Goal: Find specific page/section

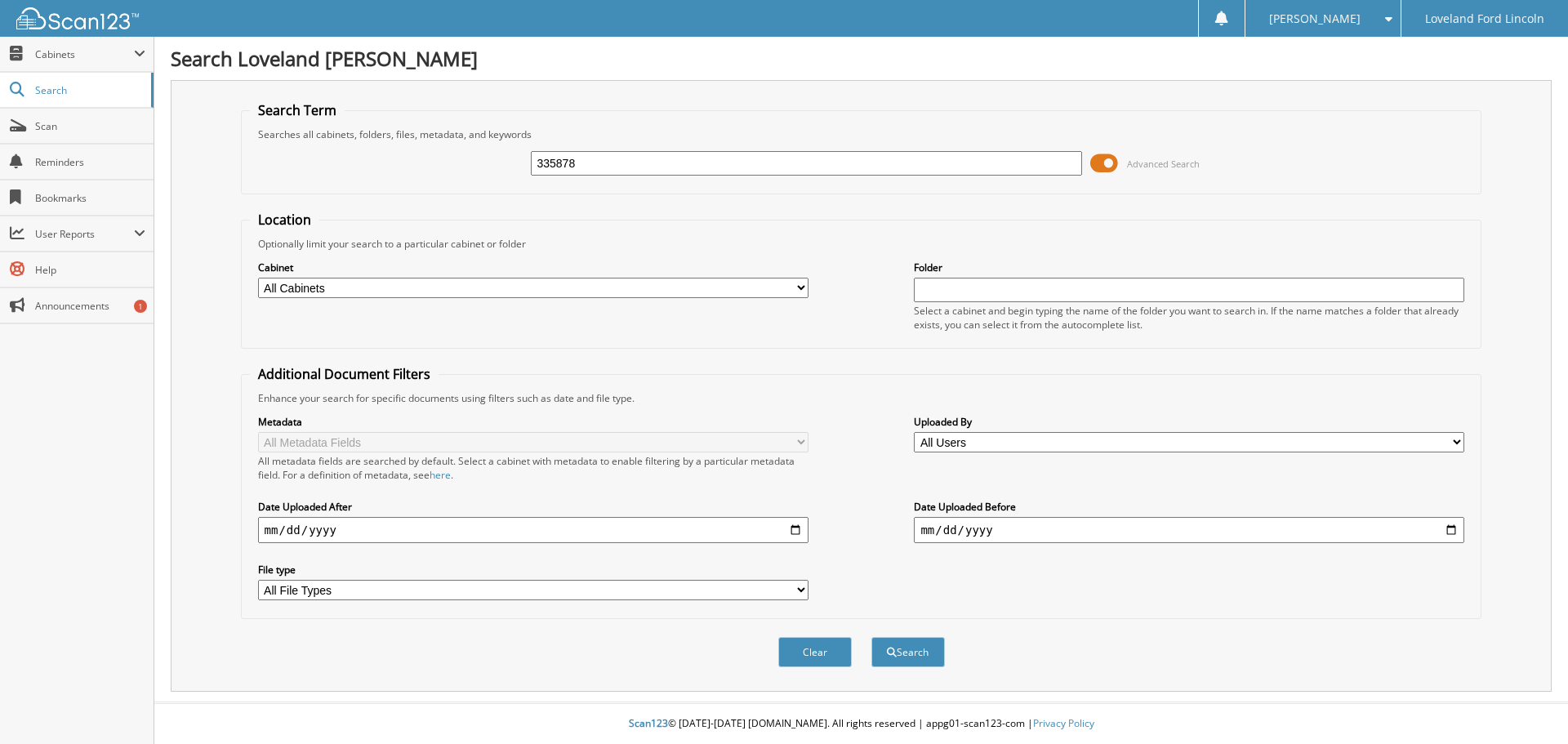
type input "335878"
click at [871, 637] on button "Search" at bounding box center [908, 651] width 73 height 30
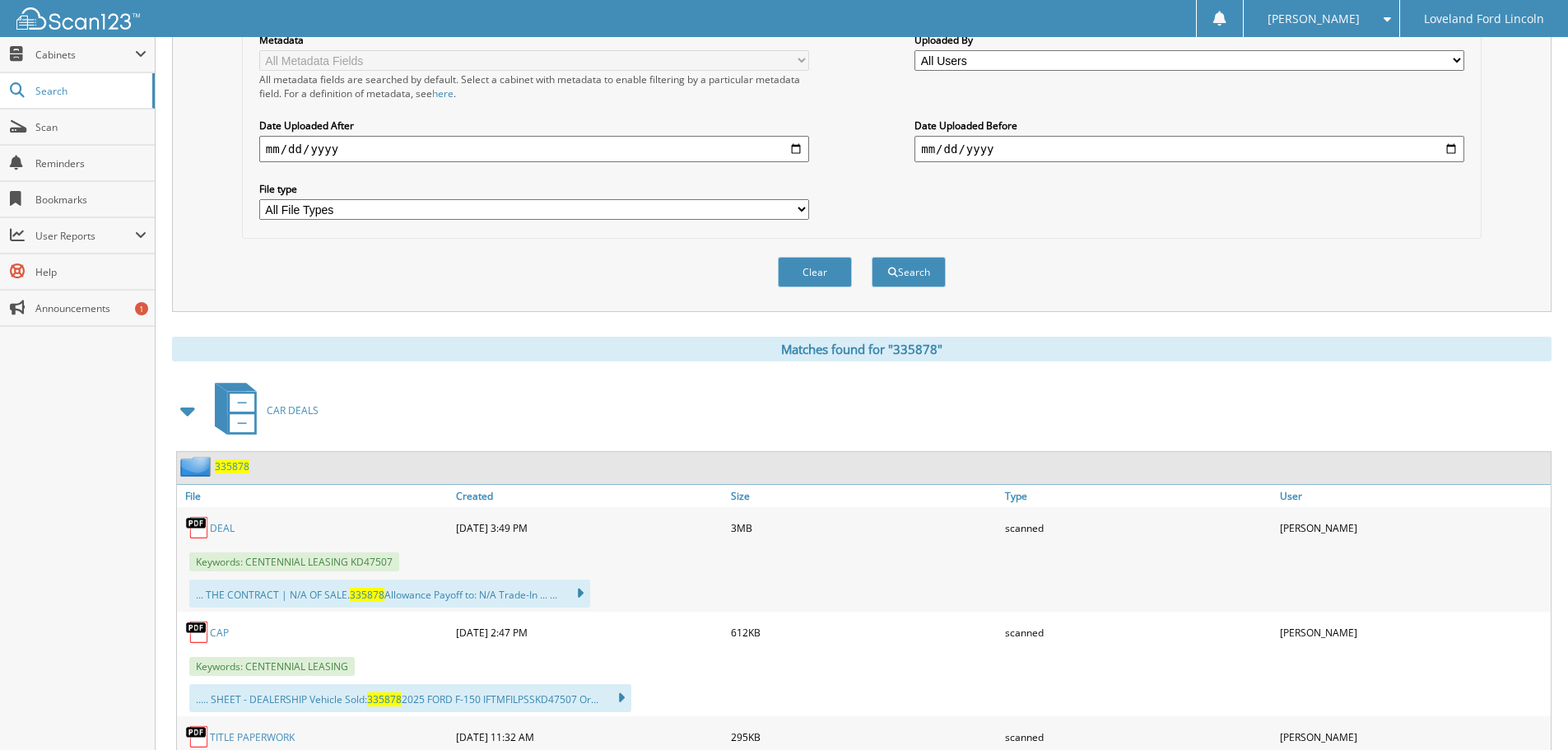
scroll to position [412, 0]
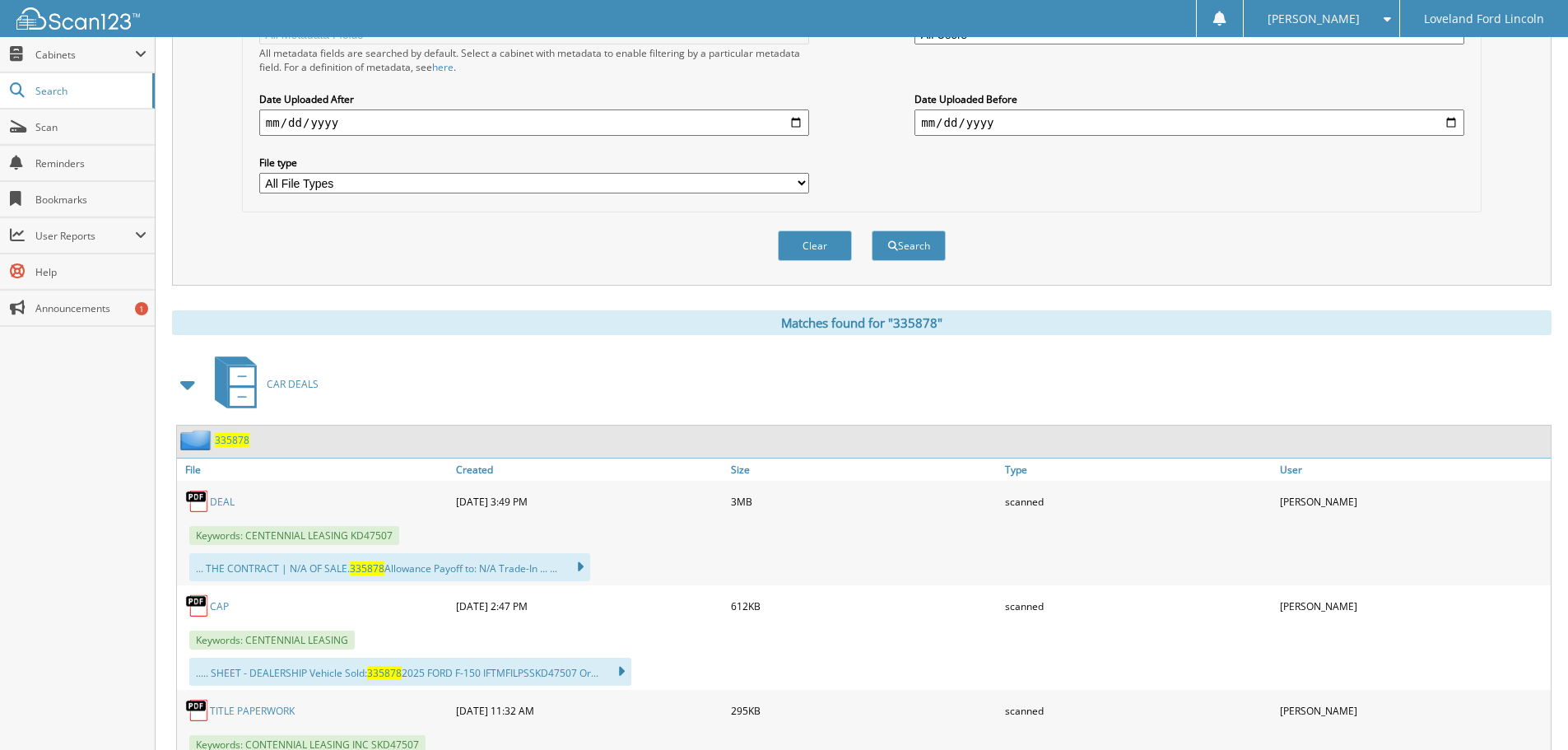
click at [224, 499] on link "DEAL" at bounding box center [222, 502] width 25 height 14
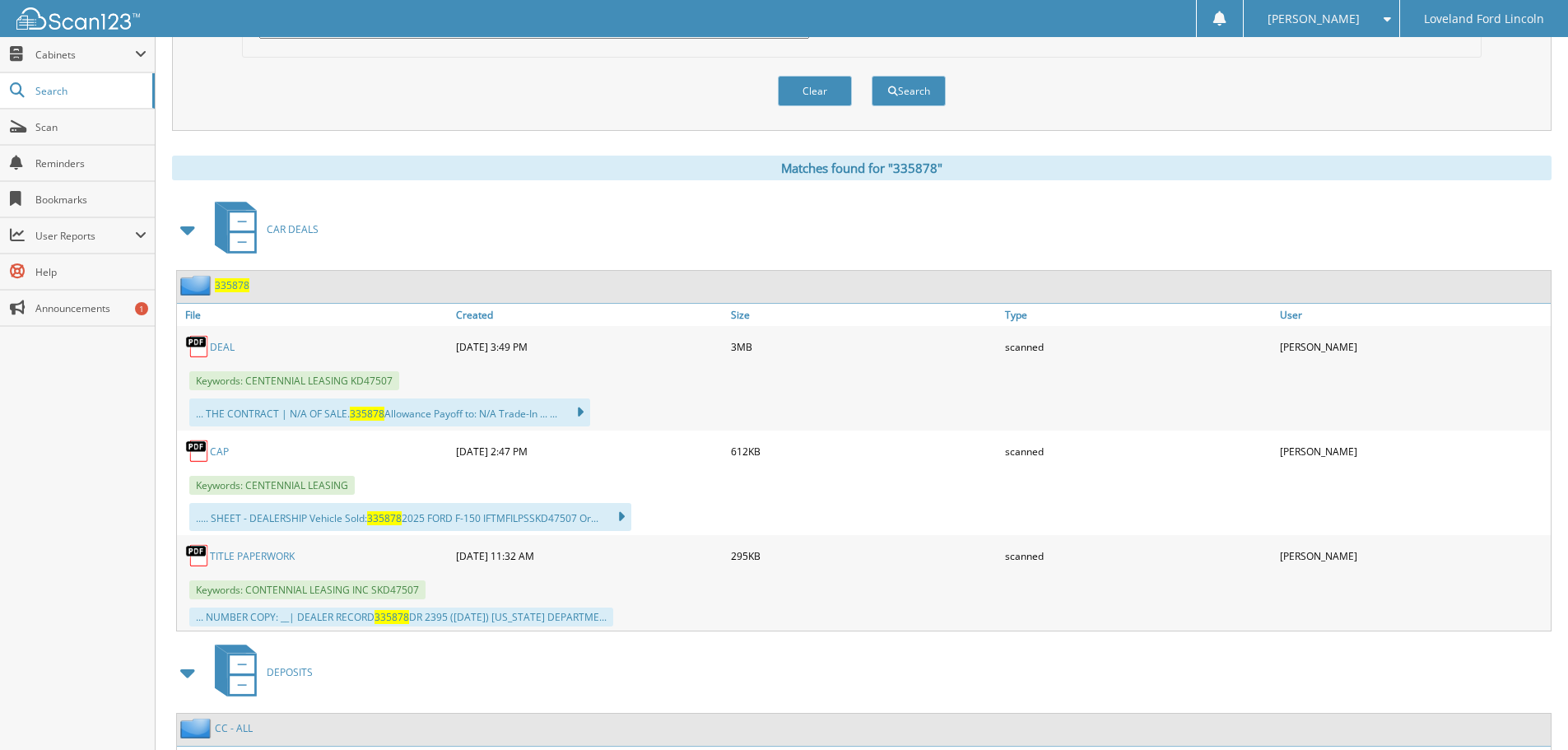
scroll to position [576, 0]
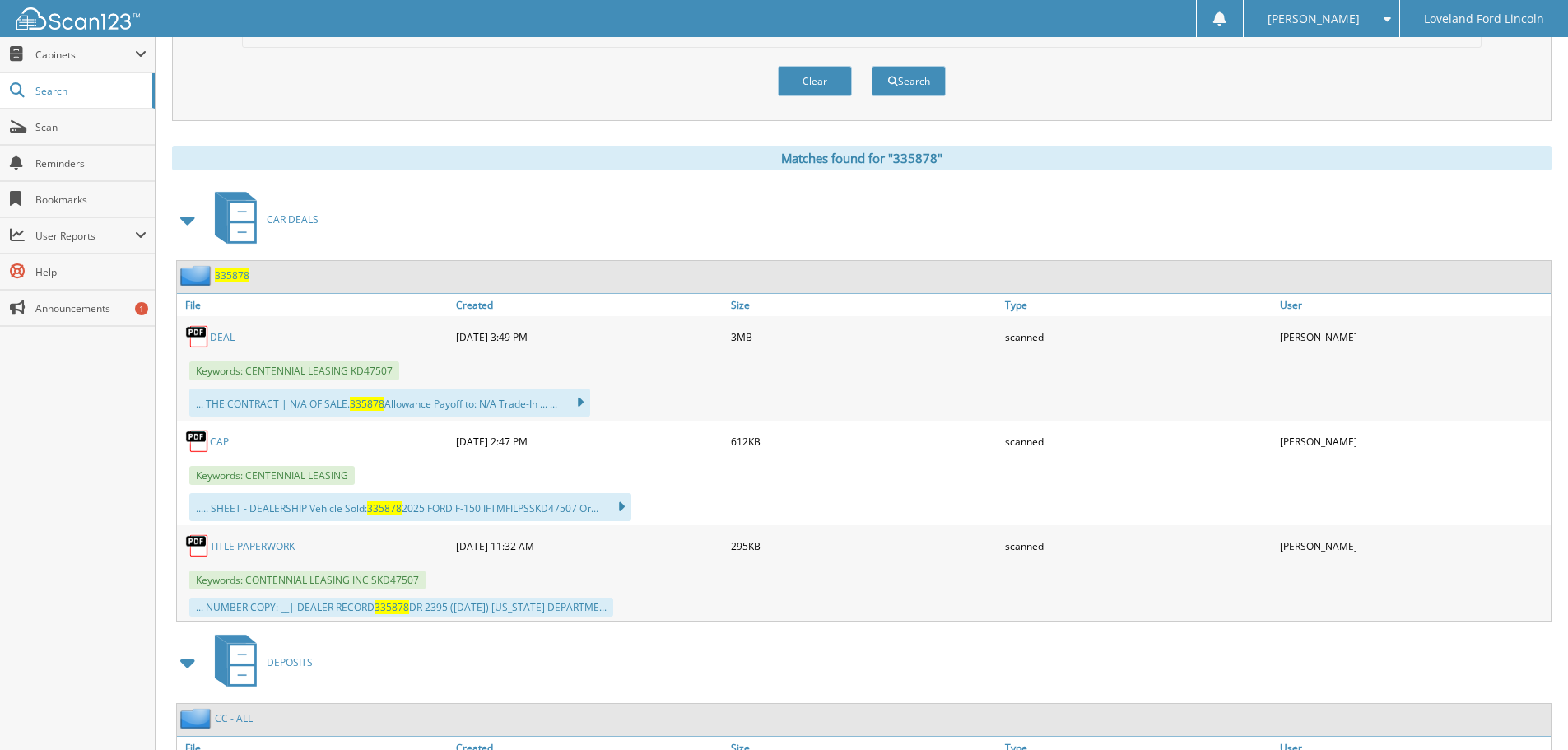
click at [226, 335] on link "DEAL" at bounding box center [222, 337] width 25 height 14
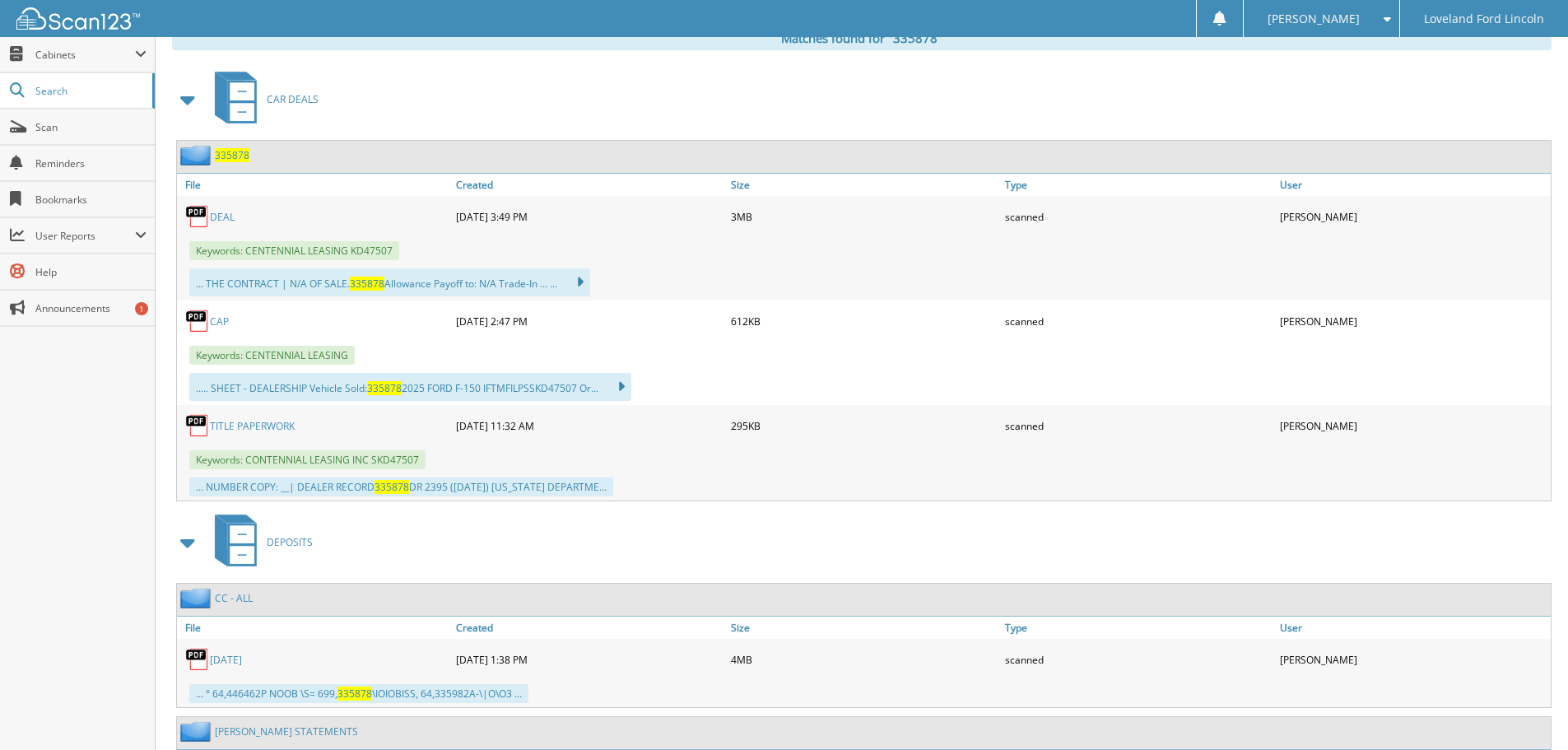
scroll to position [658, 0]
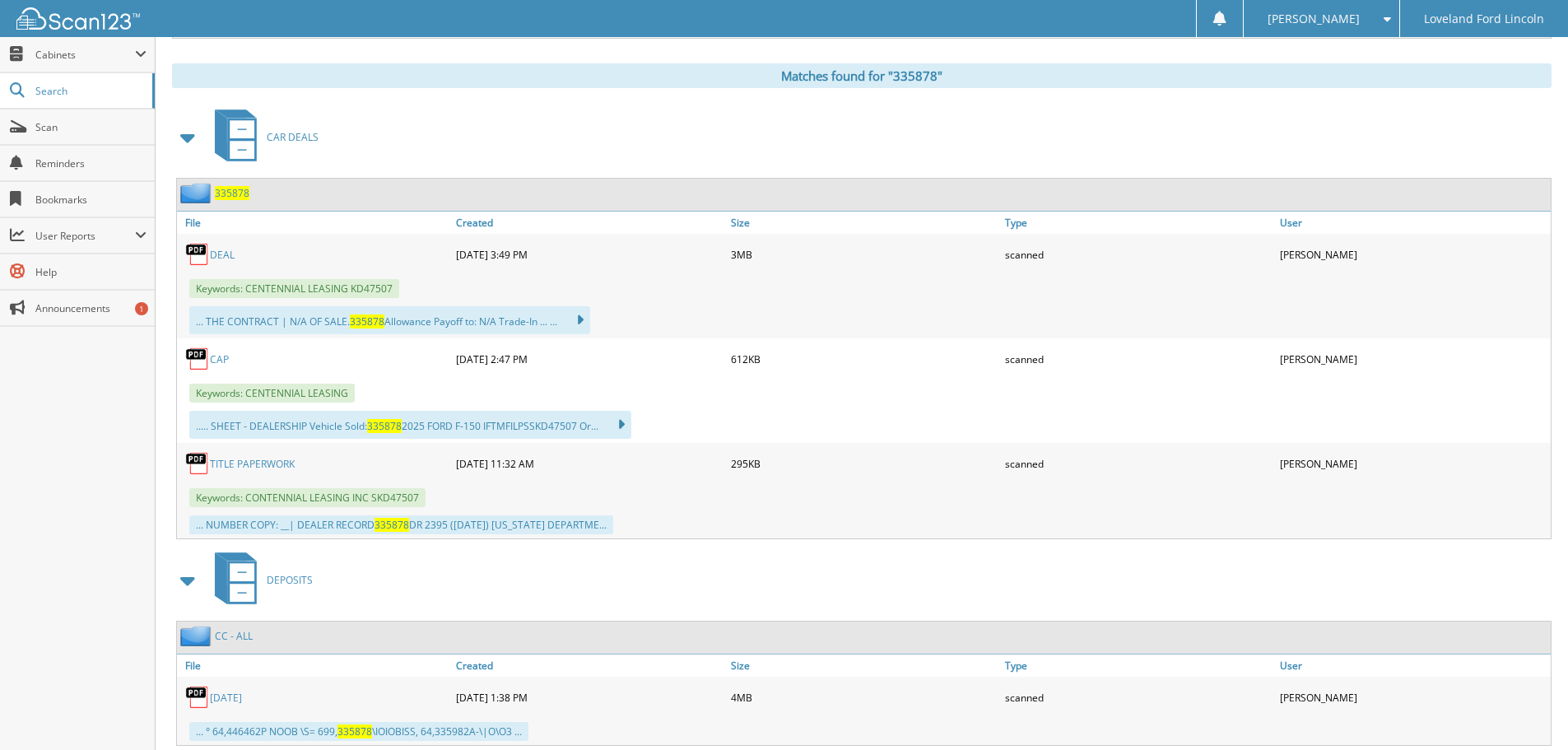
click at [215, 355] on link "CAP" at bounding box center [219, 359] width 19 height 14
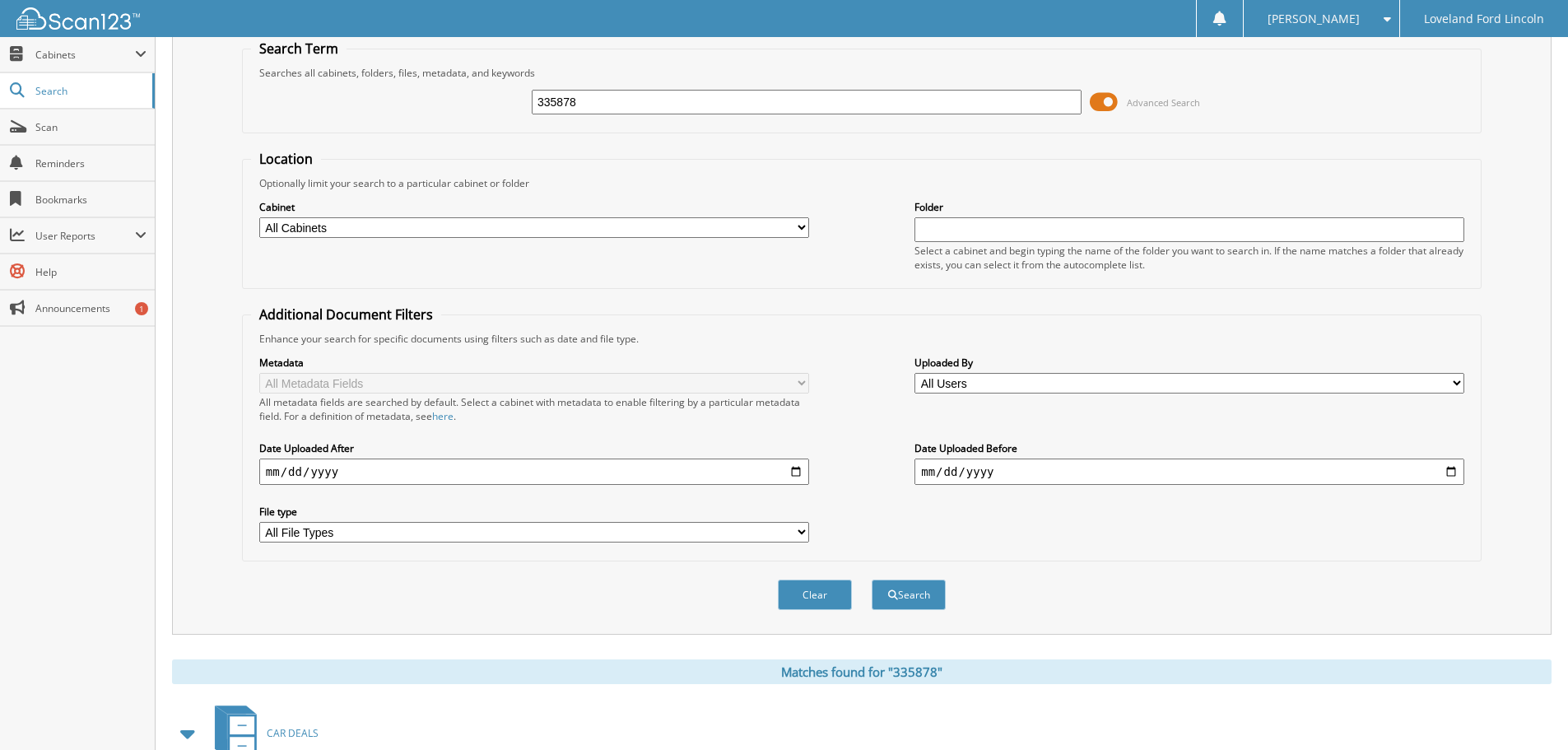
scroll to position [0, 0]
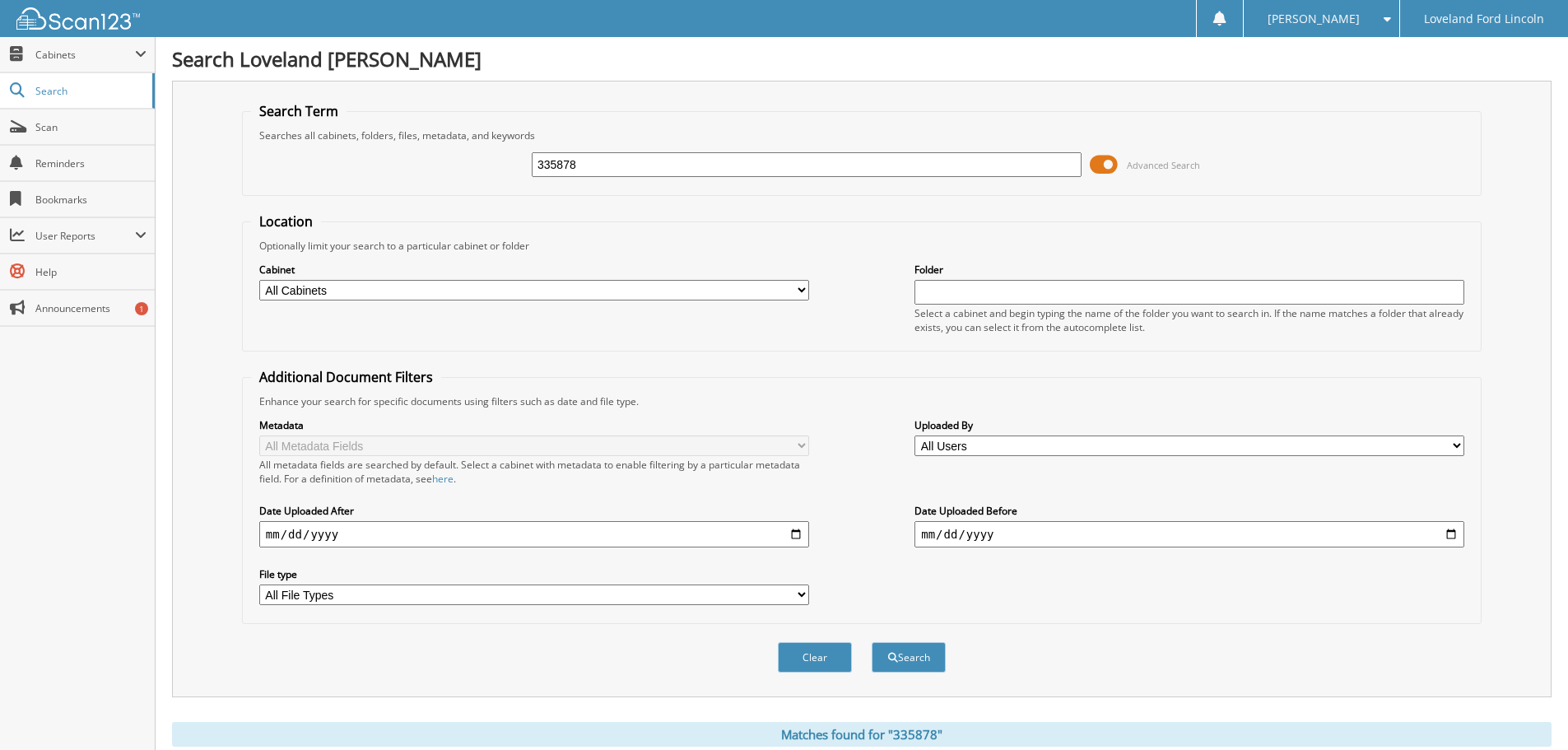
drag, startPoint x: 699, startPoint y: 170, endPoint x: 443, endPoint y: 184, distance: 256.4
click at [443, 184] on div "335878 Advanced Search" at bounding box center [861, 165] width 1221 height 45
type input "335046"
click at [871, 642] on button "Search" at bounding box center [908, 656] width 74 height 30
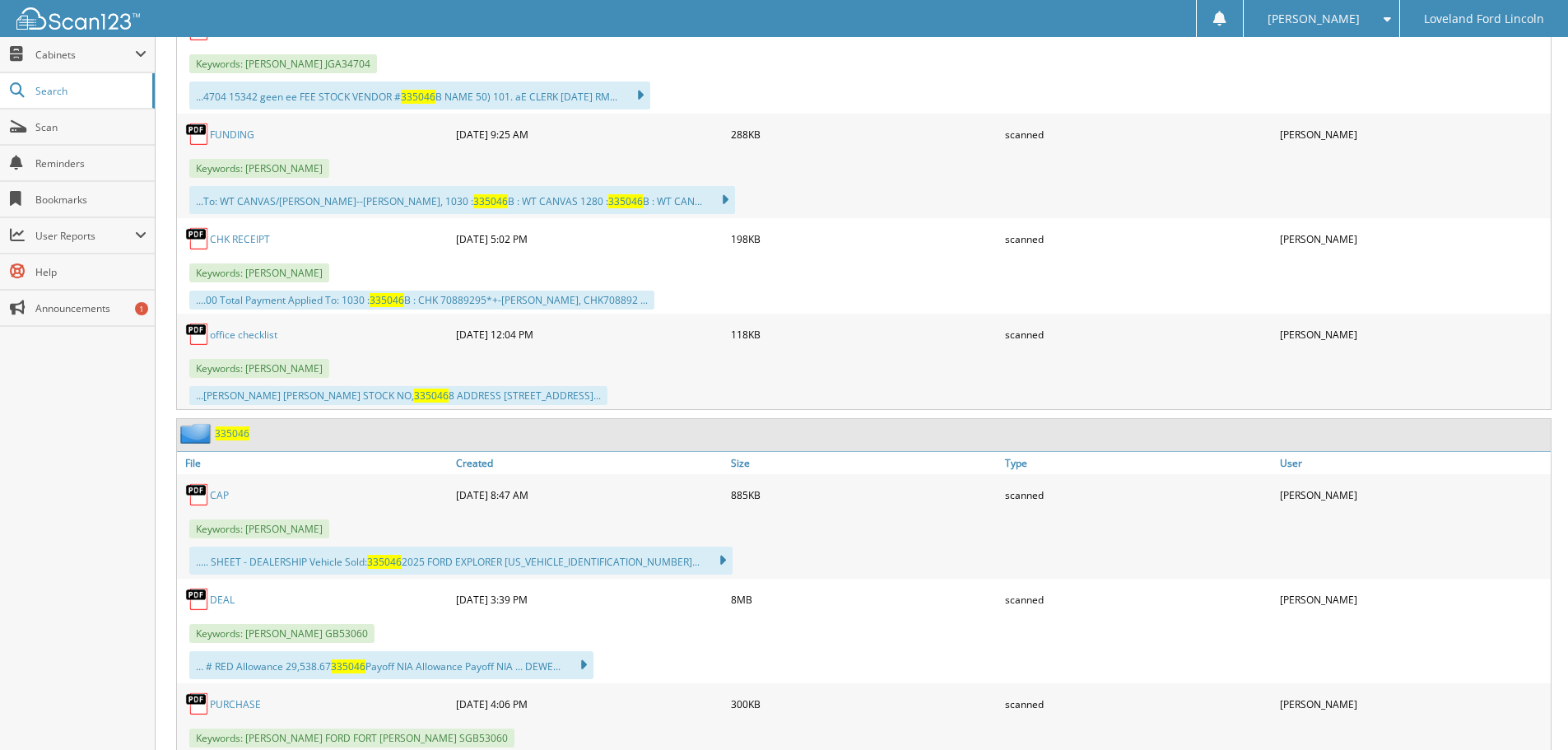
scroll to position [1070, 0]
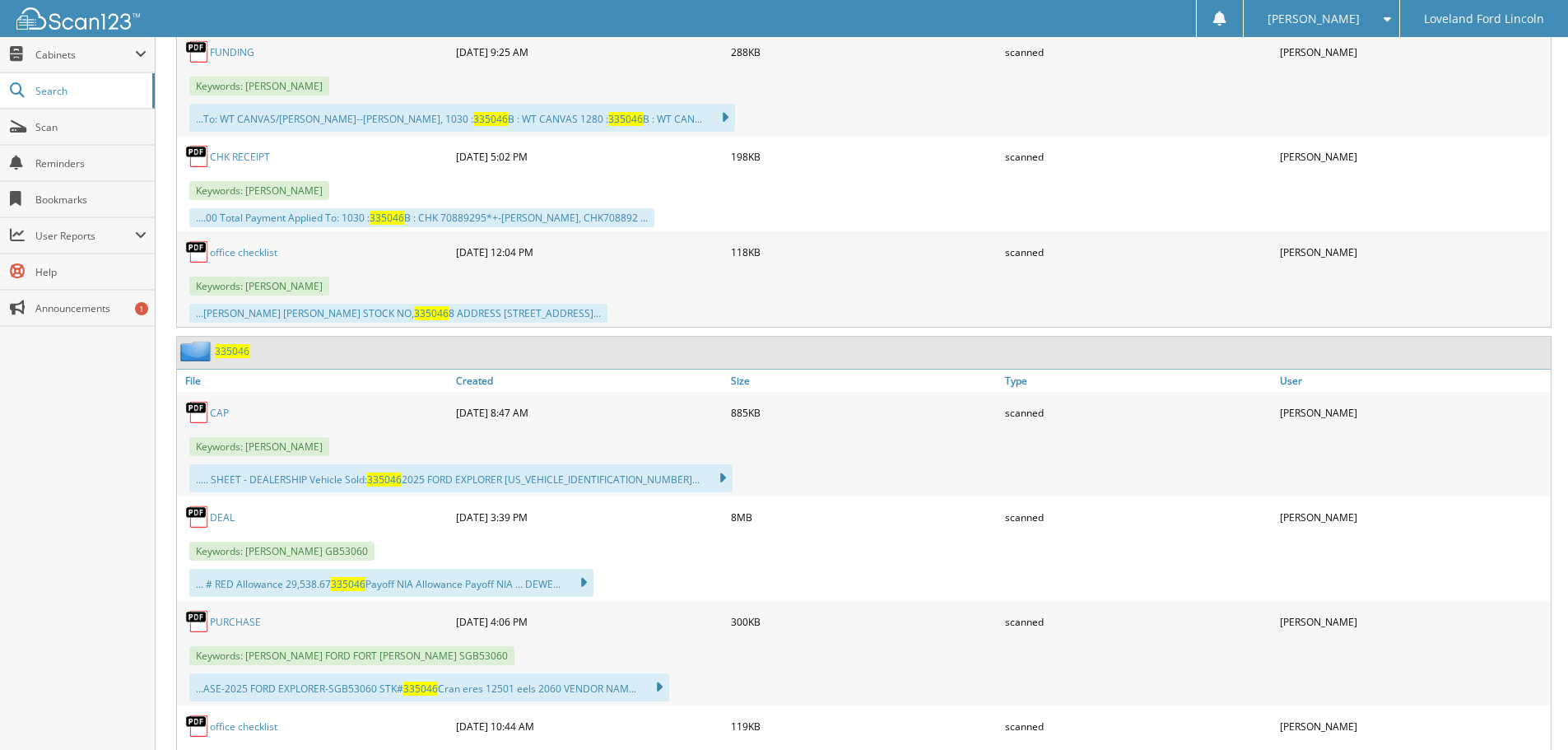
click at [226, 515] on link "DEAL" at bounding box center [222, 517] width 25 height 14
